Goal: Go to known website: Access a specific website the user already knows

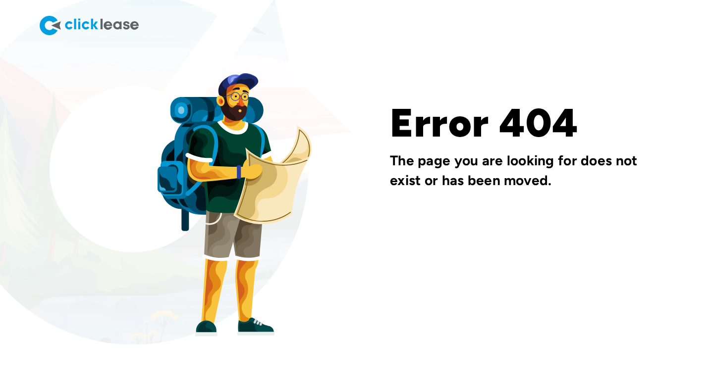
click at [109, 19] on img at bounding box center [89, 25] width 99 height 19
click at [71, 22] on img at bounding box center [89, 25] width 99 height 19
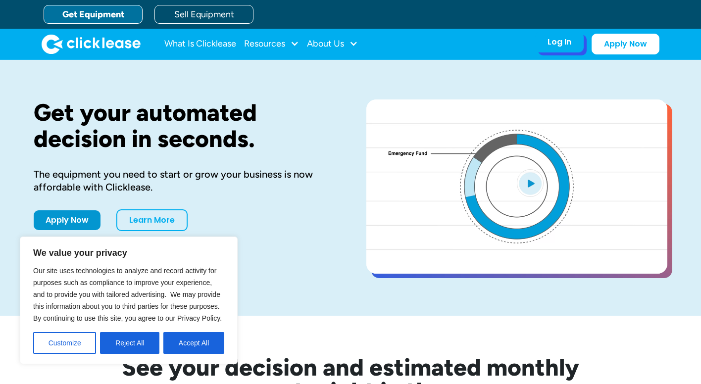
click at [551, 49] on div "Log In Account login I use Clicklease to get my equipment Partner Portal I offe…" at bounding box center [559, 42] width 49 height 21
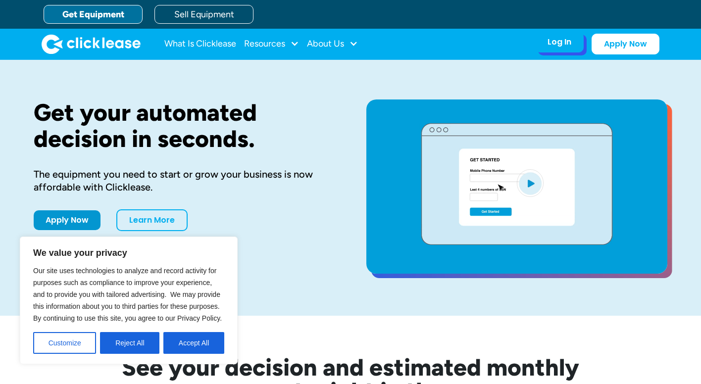
click at [574, 44] on div "Log In Account login I use Clicklease to get my equipment Partner Portal I offe…" at bounding box center [559, 42] width 49 height 21
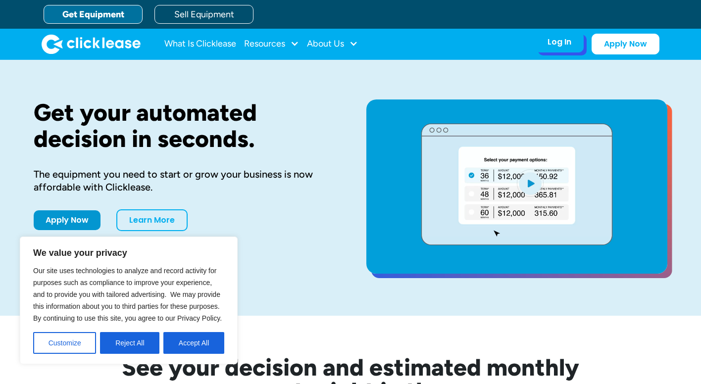
click at [563, 42] on div "Log In" at bounding box center [560, 42] width 24 height 10
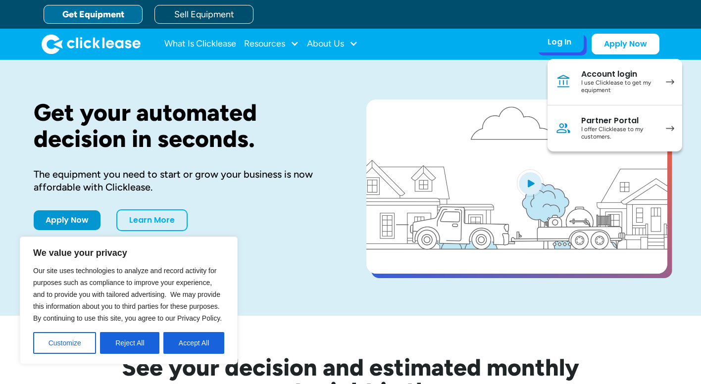
click at [607, 128] on div "I offer Clicklease to my customers." at bounding box center [619, 133] width 75 height 15
